Goal: Task Accomplishment & Management: Manage account settings

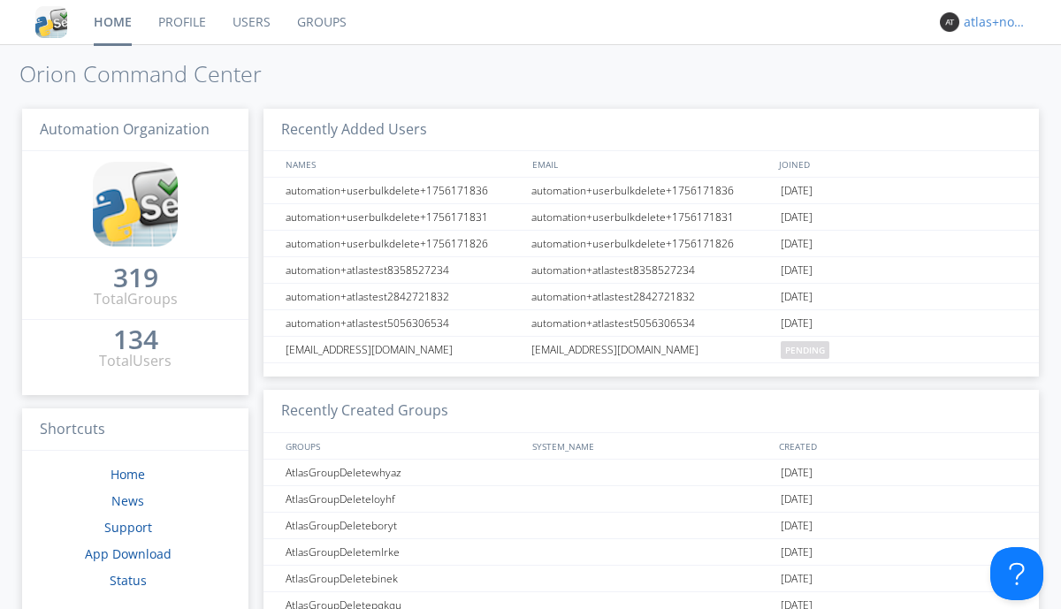
click at [992, 22] on div "atlas+nodispatch" at bounding box center [997, 22] width 66 height 18
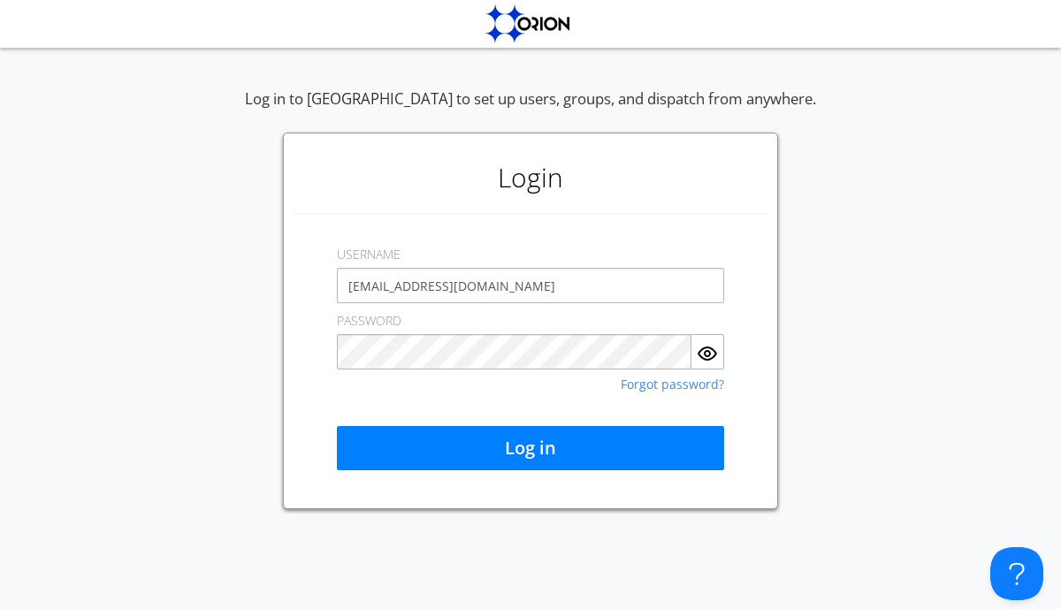
type input "[EMAIL_ADDRESS][DOMAIN_NAME]"
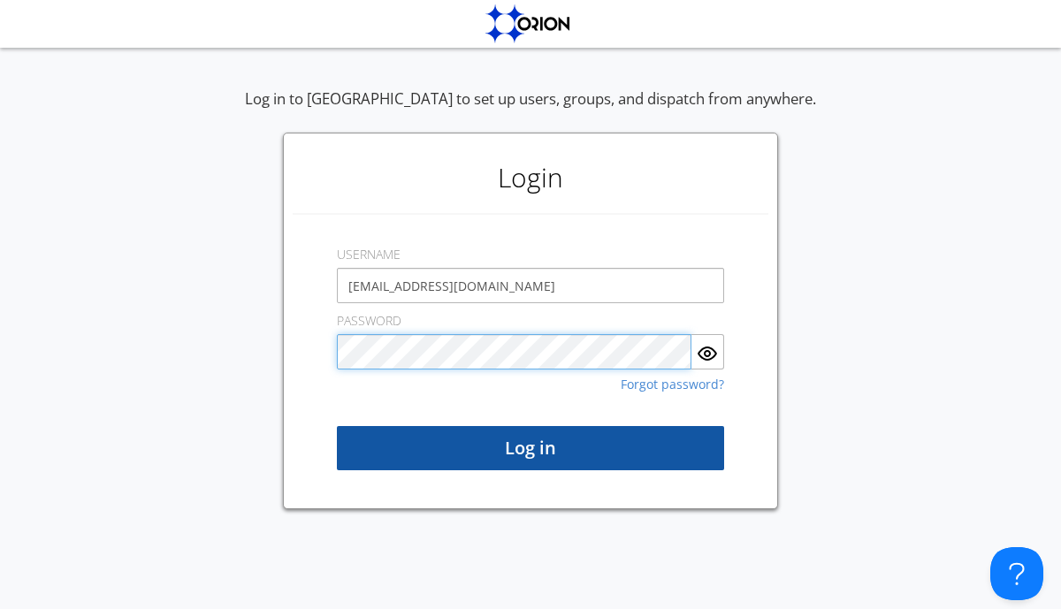
click at [530, 448] on button "Log in" at bounding box center [530, 448] width 387 height 44
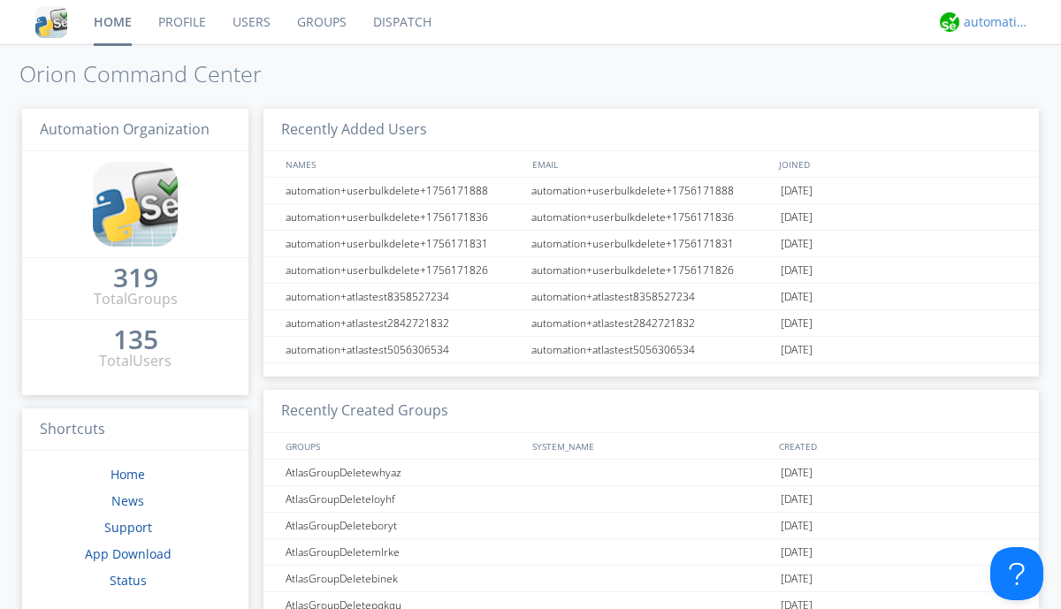
click at [992, 22] on div "automation+atlas" at bounding box center [997, 22] width 66 height 18
